Goal: Task Accomplishment & Management: Complete application form

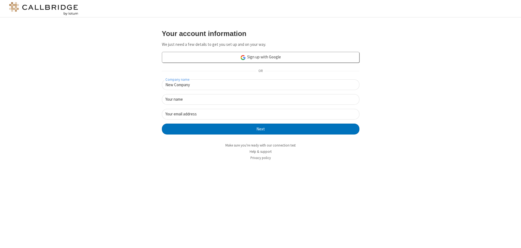
type input "New Company"
type input "New User"
type input "[EMAIL_ADDRESS][DOMAIN_NAME]"
click button "Next" at bounding box center [261, 129] width 198 height 11
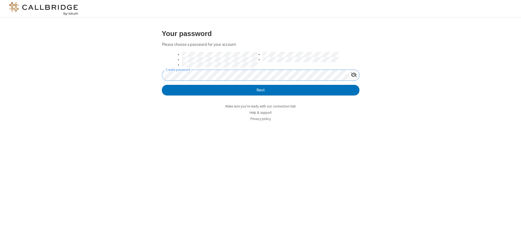
click button "Next" at bounding box center [261, 90] width 198 height 11
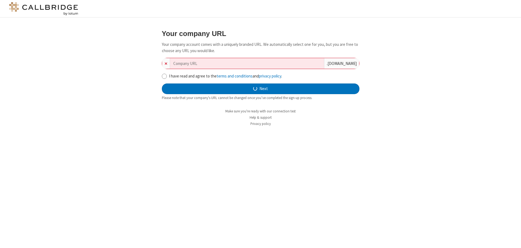
type input "new-company-seamless-69497"
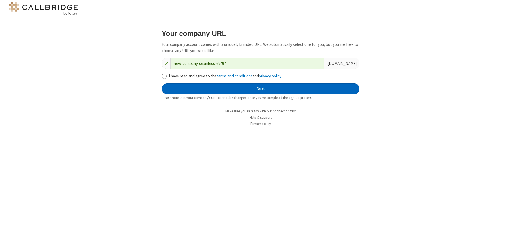
click at [261, 89] on button "Next" at bounding box center [261, 88] width 198 height 11
